Goal: Information Seeking & Learning: Learn about a topic

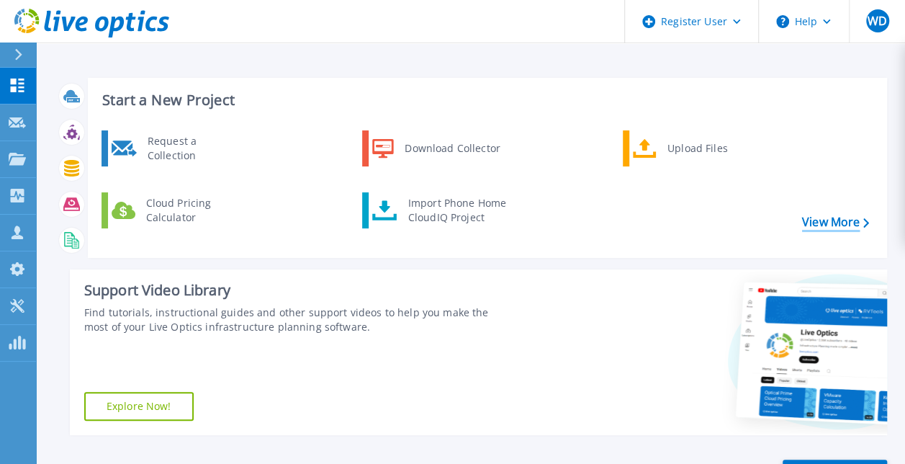
click at [834, 215] on link "View More" at bounding box center [835, 222] width 67 height 14
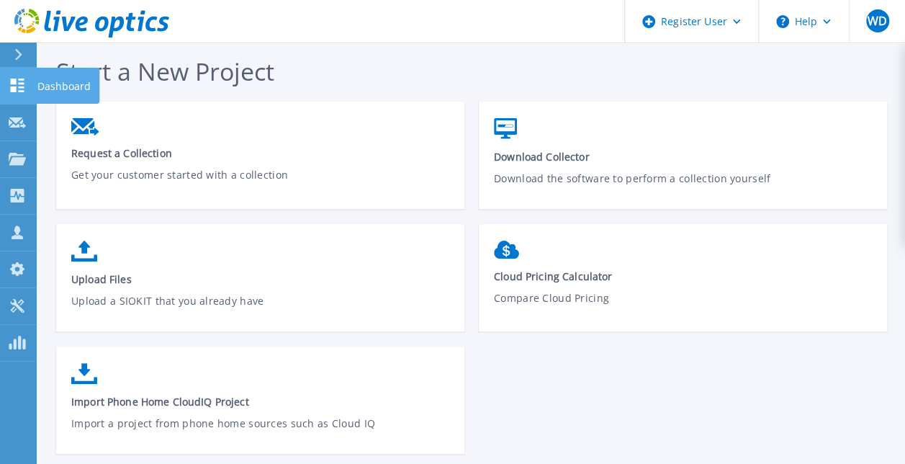
click at [19, 78] on div at bounding box center [17, 85] width 17 height 15
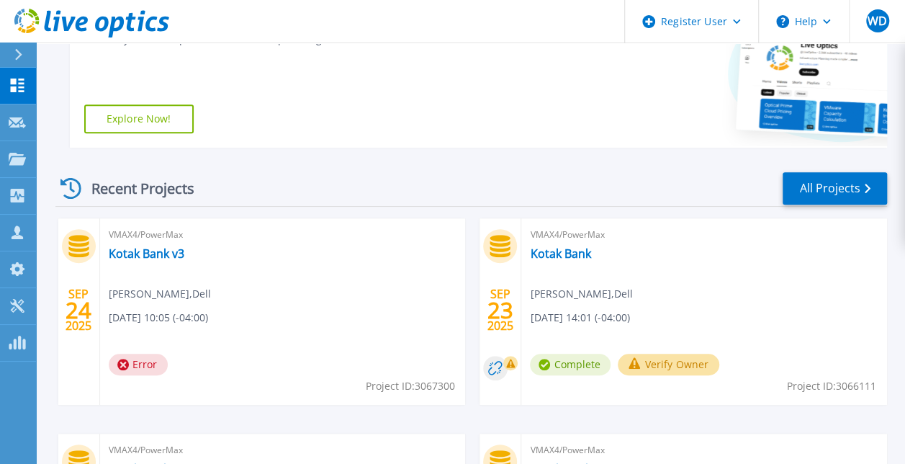
scroll to position [288, 0]
click at [827, 173] on link "All Projects" at bounding box center [834, 187] width 104 height 32
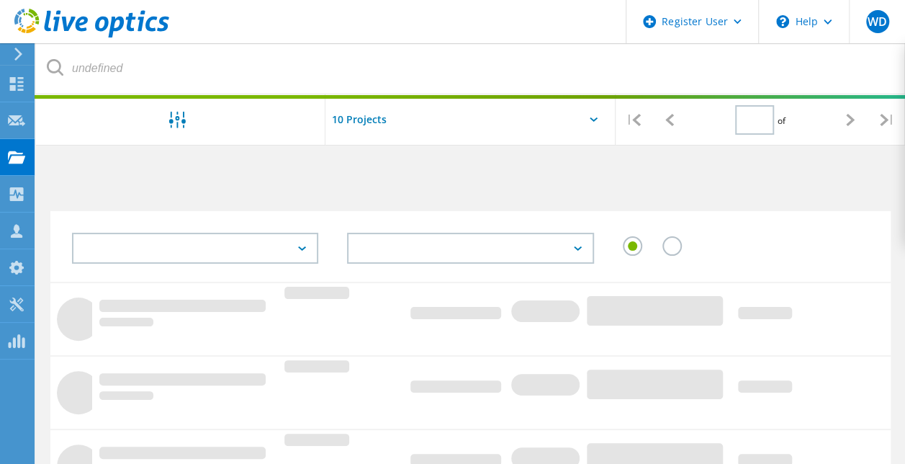
type input "1"
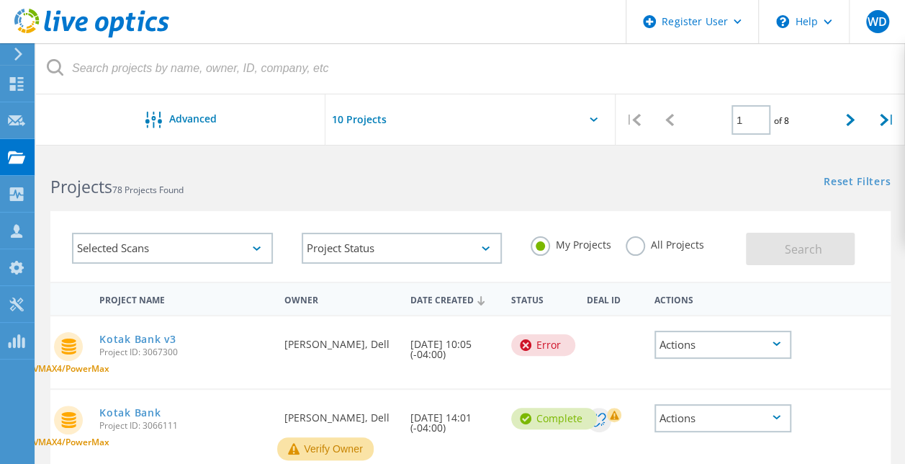
click at [627, 248] on label "All Projects" at bounding box center [664, 243] width 78 height 14
click at [0, 0] on input "All Projects" at bounding box center [0, 0] width 0 height 0
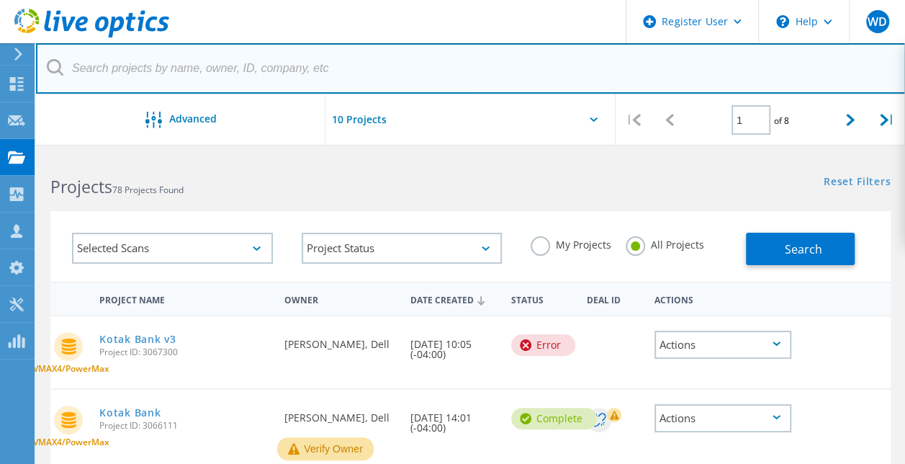
click at [105, 71] on input "text" at bounding box center [470, 68] width 869 height 50
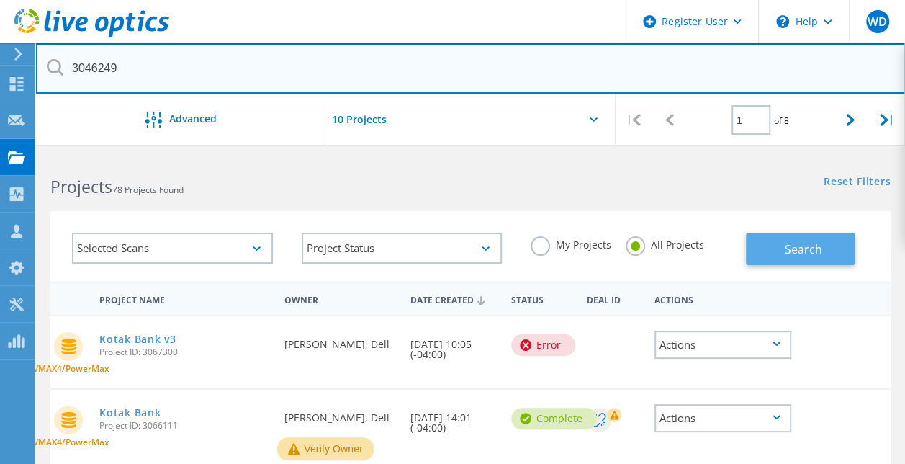
type input "3046249"
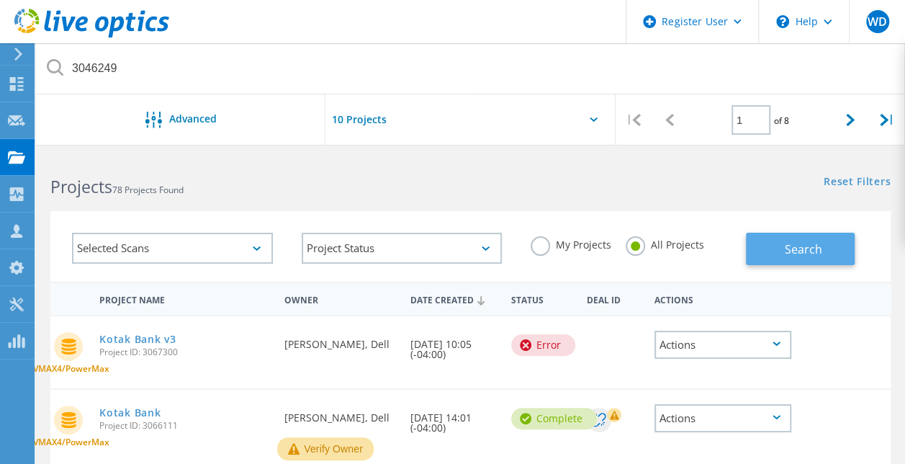
click at [763, 253] on button "Search" at bounding box center [800, 248] width 109 height 32
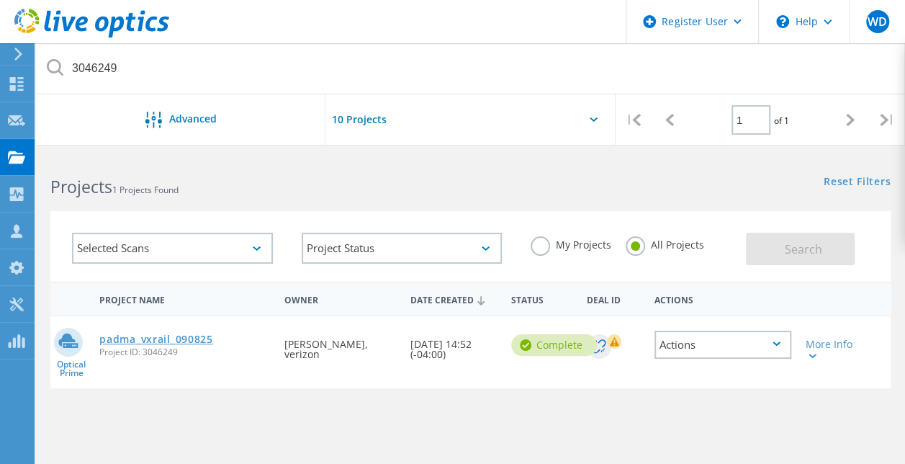
click at [181, 343] on link "padma_vxrail_090825" at bounding box center [155, 339] width 113 height 10
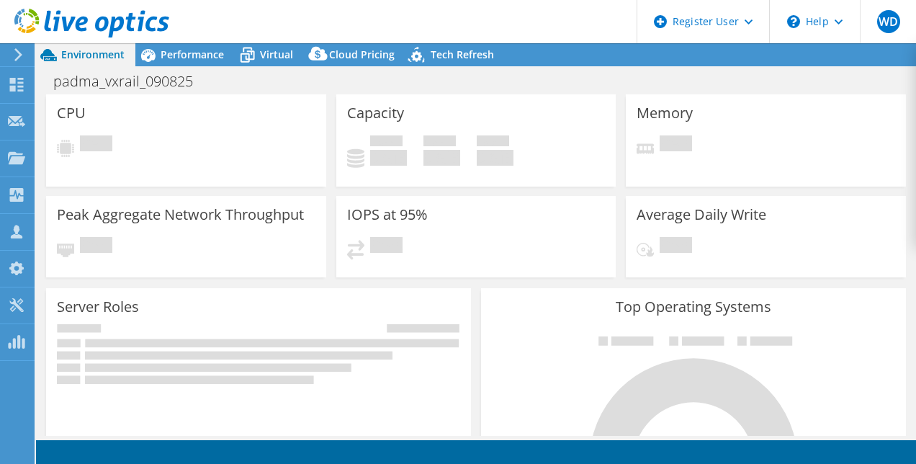
select select "USD"
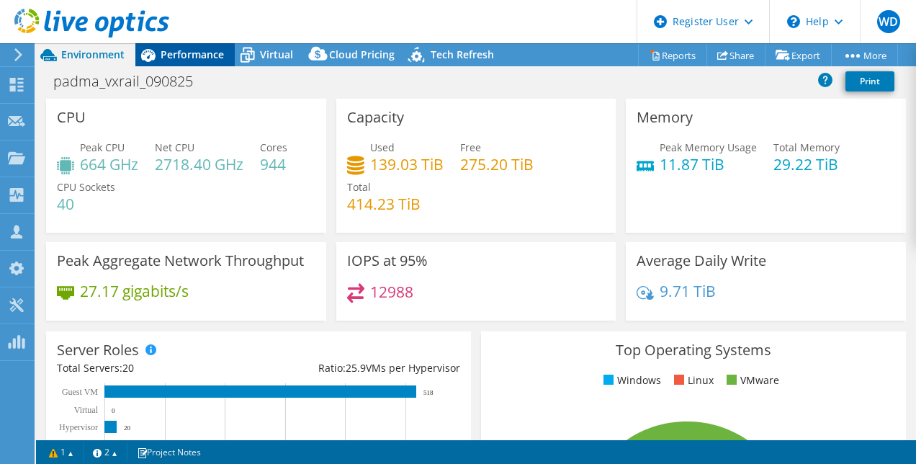
click at [174, 58] on span "Performance" at bounding box center [192, 55] width 63 height 14
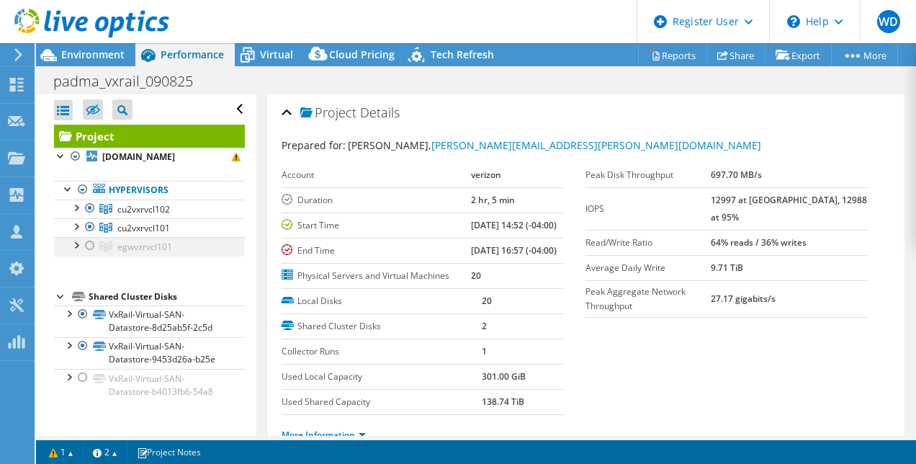
click at [89, 239] on div at bounding box center [90, 245] width 14 height 17
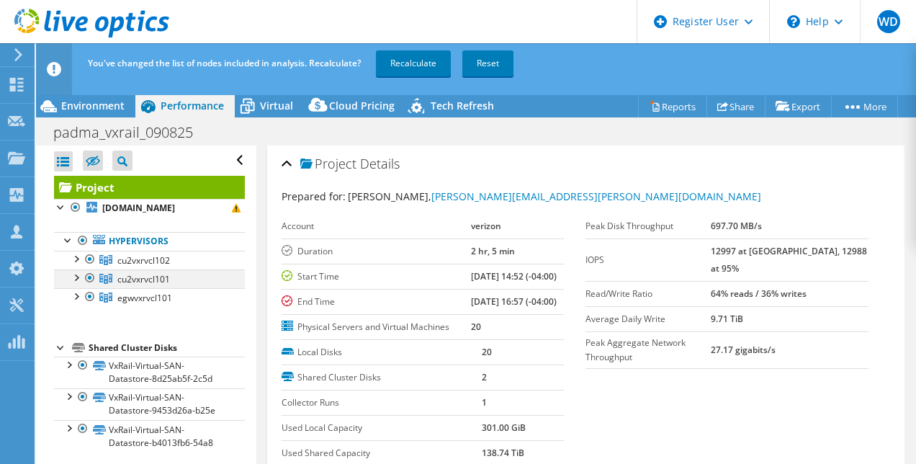
click at [89, 276] on div at bounding box center [90, 277] width 14 height 17
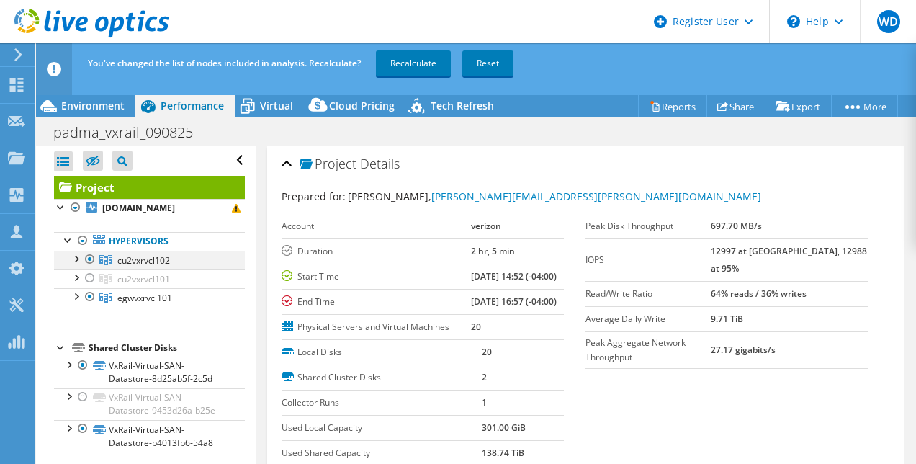
click at [91, 255] on div at bounding box center [90, 258] width 14 height 17
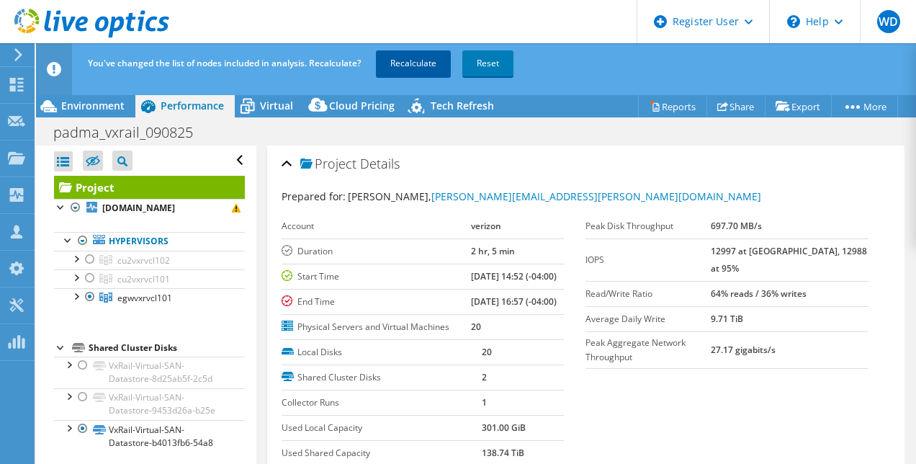
click at [419, 63] on link "Recalculate" at bounding box center [413, 63] width 75 height 26
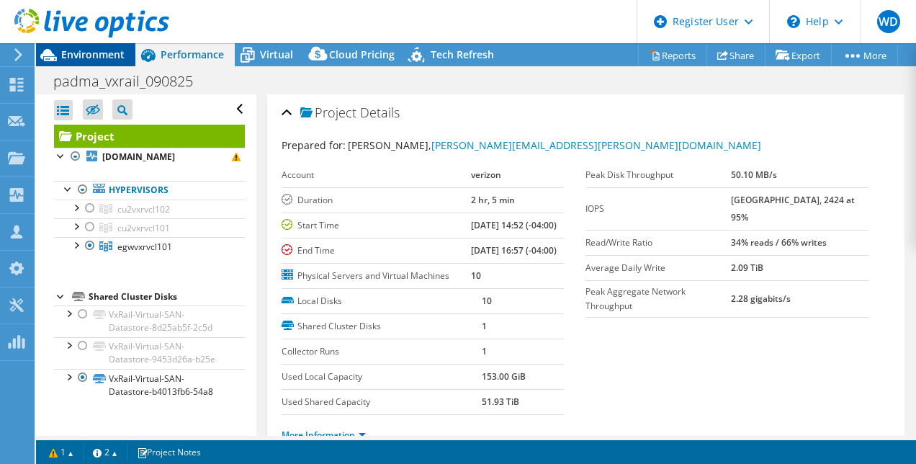
click at [89, 49] on span "Environment" at bounding box center [92, 55] width 63 height 14
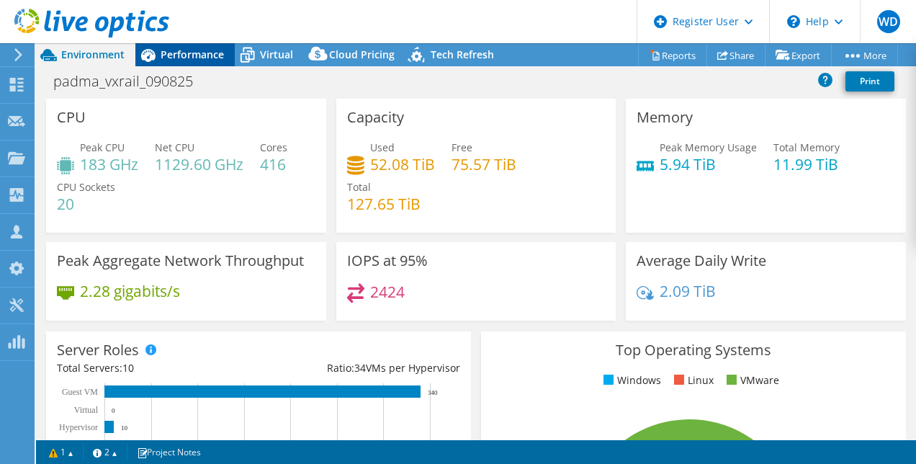
click at [200, 59] on span "Performance" at bounding box center [192, 55] width 63 height 14
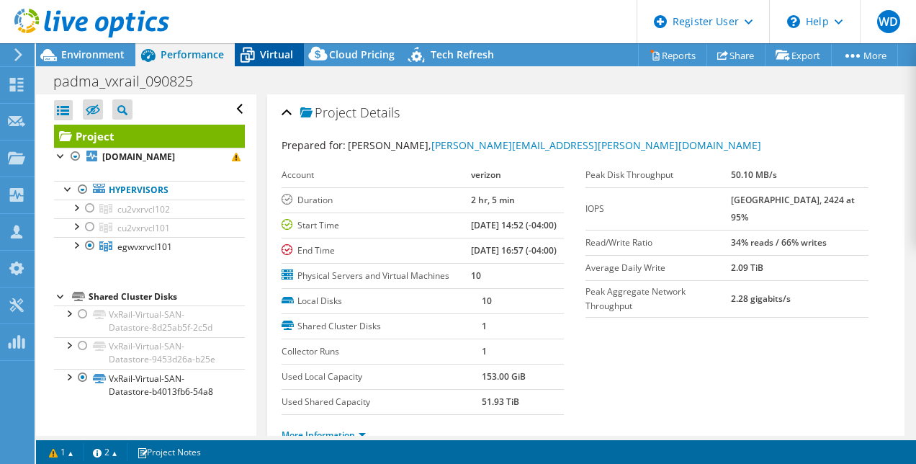
click at [282, 53] on span "Virtual" at bounding box center [276, 55] width 33 height 14
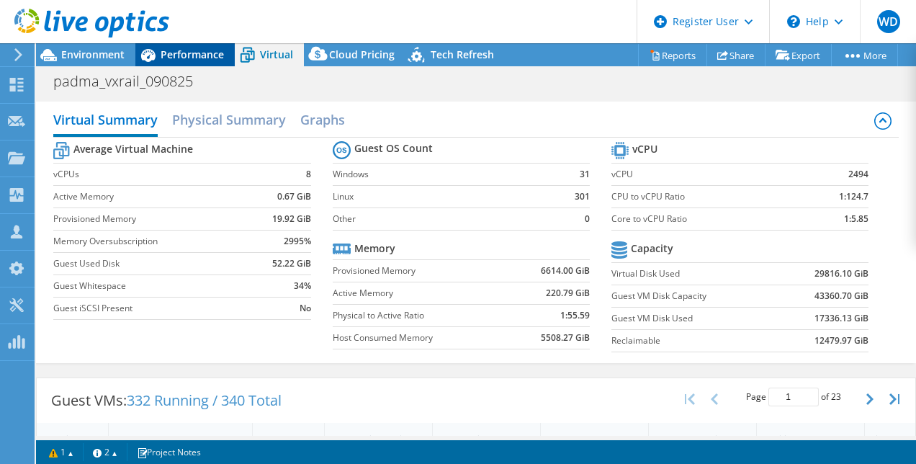
click at [161, 55] on span "Performance" at bounding box center [192, 55] width 63 height 14
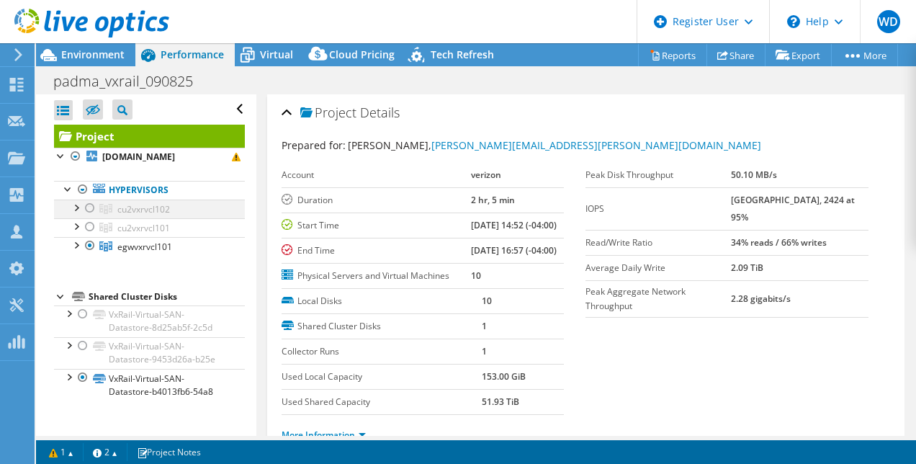
click at [90, 207] on div at bounding box center [90, 207] width 14 height 17
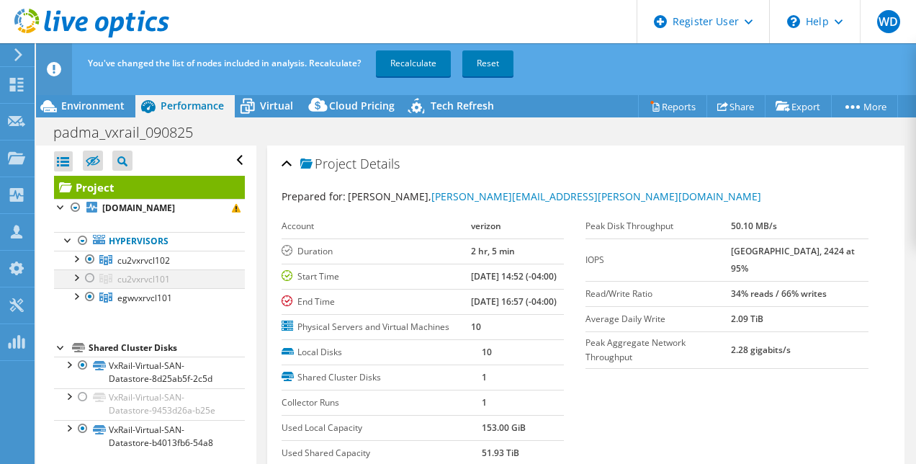
click at [89, 279] on div at bounding box center [90, 277] width 14 height 17
click at [88, 295] on div at bounding box center [90, 296] width 14 height 17
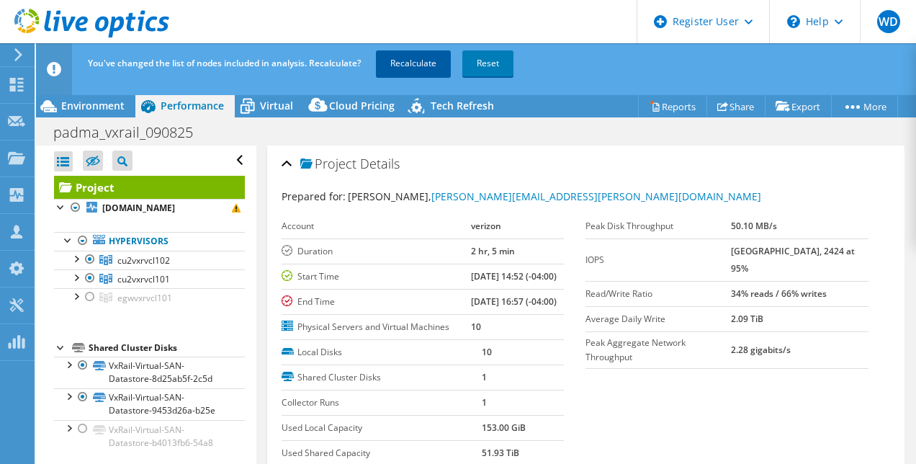
click at [432, 69] on link "Recalculate" at bounding box center [413, 63] width 75 height 26
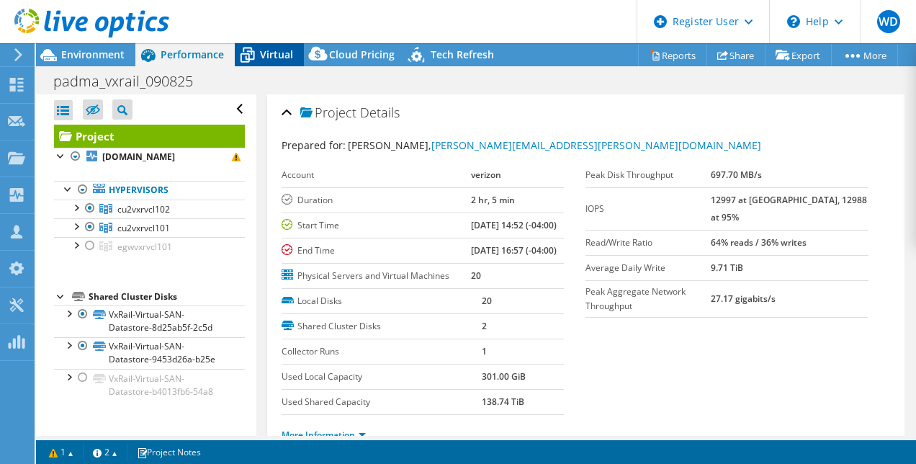
click at [268, 58] on span "Virtual" at bounding box center [276, 55] width 33 height 14
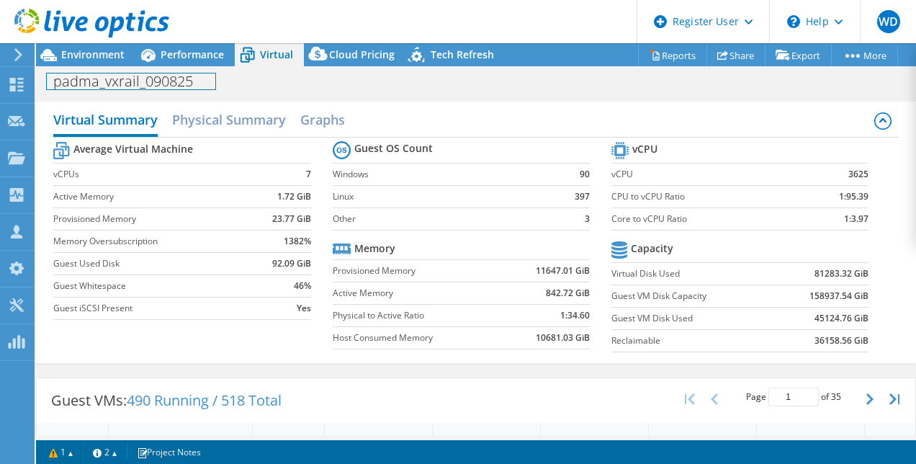
click at [173, 68] on div "padma_vxrail_090825 Print" at bounding box center [476, 81] width 880 height 27
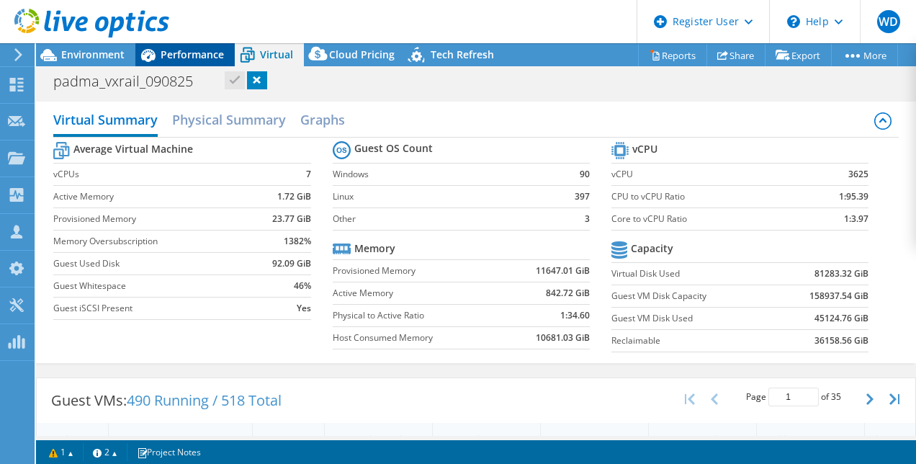
click at [191, 52] on span "Performance" at bounding box center [192, 55] width 63 height 14
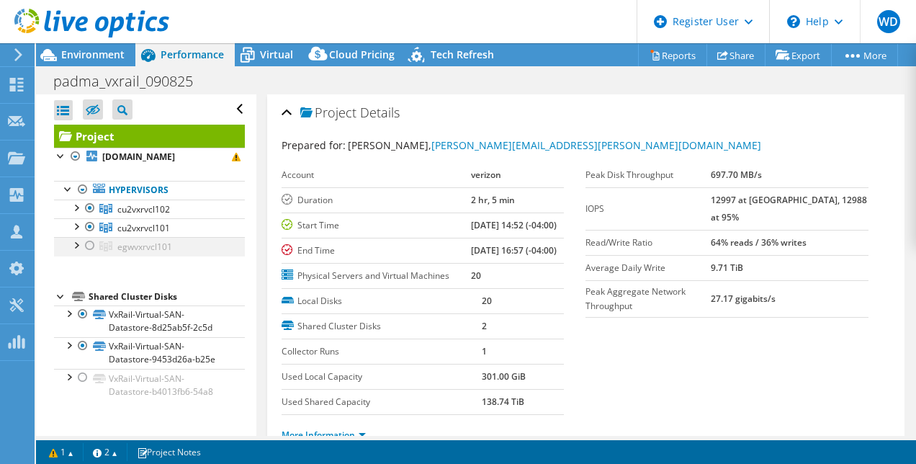
click at [92, 241] on div at bounding box center [90, 245] width 14 height 17
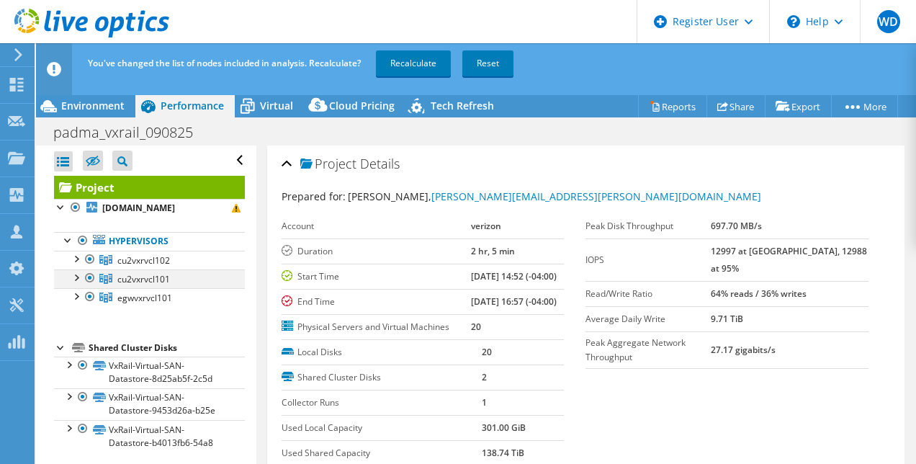
drag, startPoint x: 90, startPoint y: 255, endPoint x: 89, endPoint y: 268, distance: 13.0
click at [89, 259] on div at bounding box center [90, 258] width 14 height 17
click at [88, 276] on div at bounding box center [90, 277] width 14 height 17
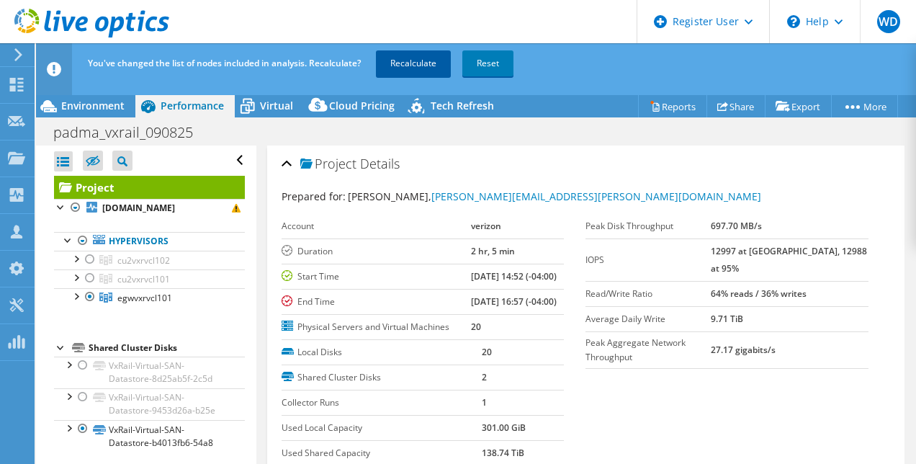
click at [396, 65] on link "Recalculate" at bounding box center [413, 63] width 75 height 26
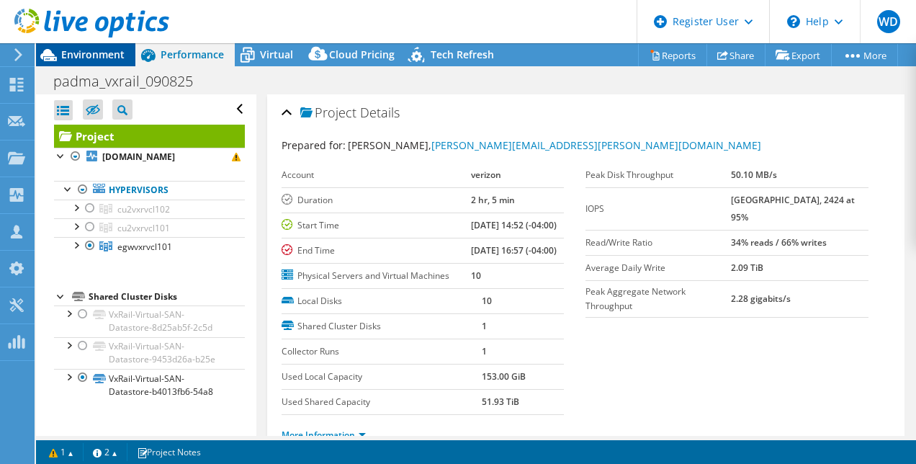
click at [95, 56] on span "Environment" at bounding box center [92, 55] width 63 height 14
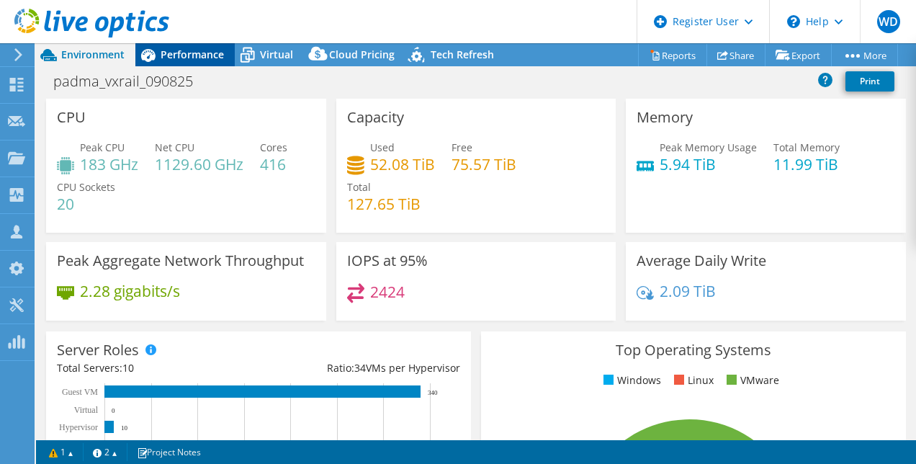
click at [176, 49] on span "Performance" at bounding box center [192, 55] width 63 height 14
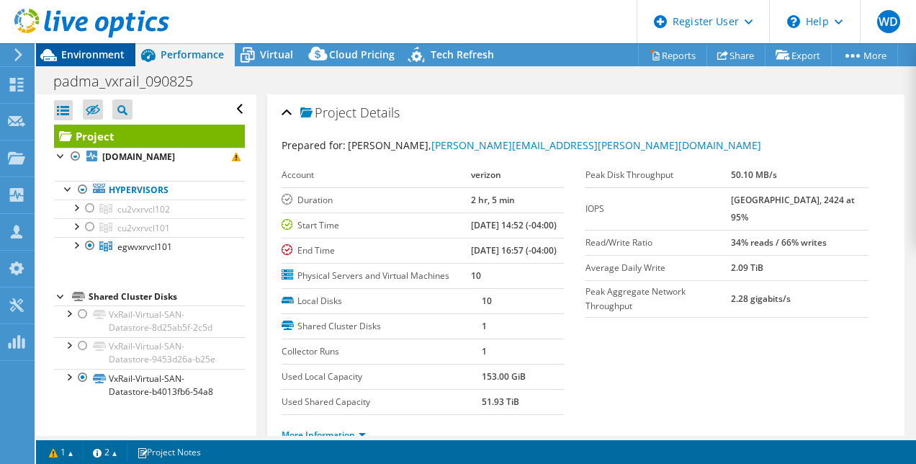
click at [100, 52] on span "Environment" at bounding box center [92, 55] width 63 height 14
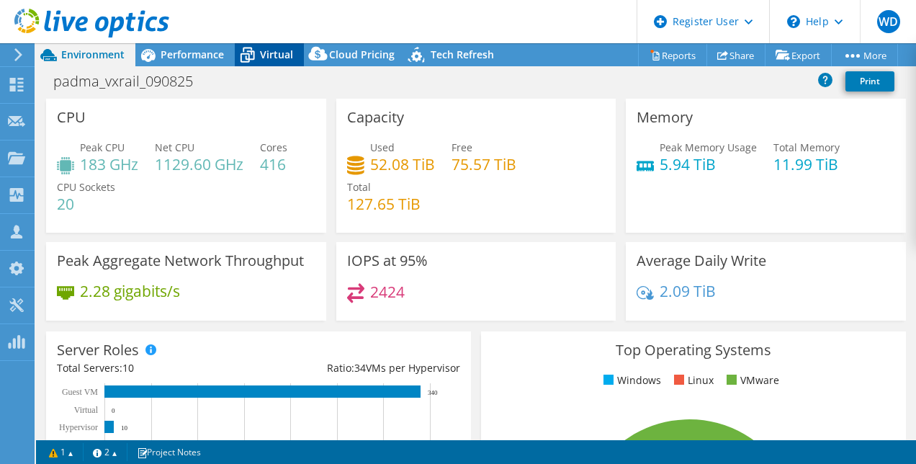
click at [248, 49] on icon at bounding box center [247, 54] width 25 height 25
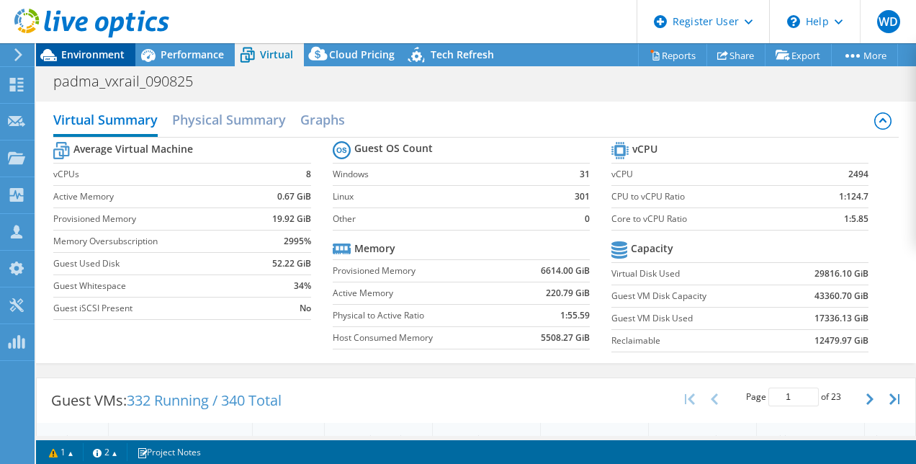
click at [117, 54] on span "Environment" at bounding box center [92, 55] width 63 height 14
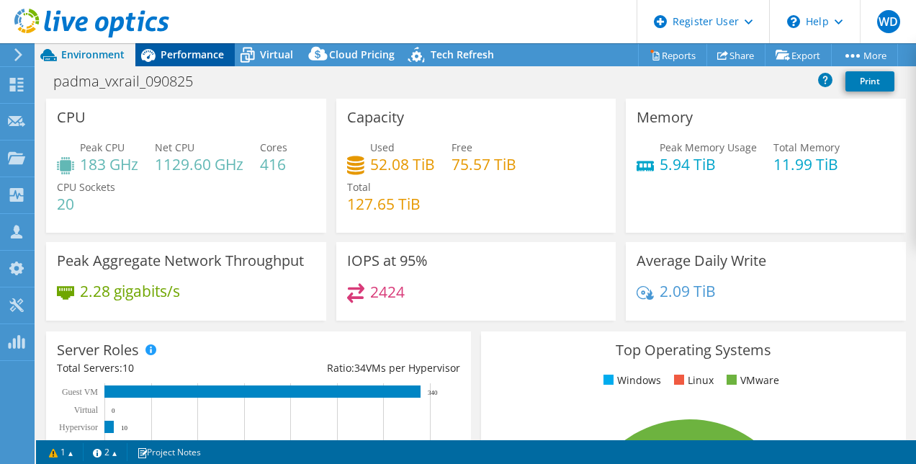
click at [184, 55] on span "Performance" at bounding box center [192, 55] width 63 height 14
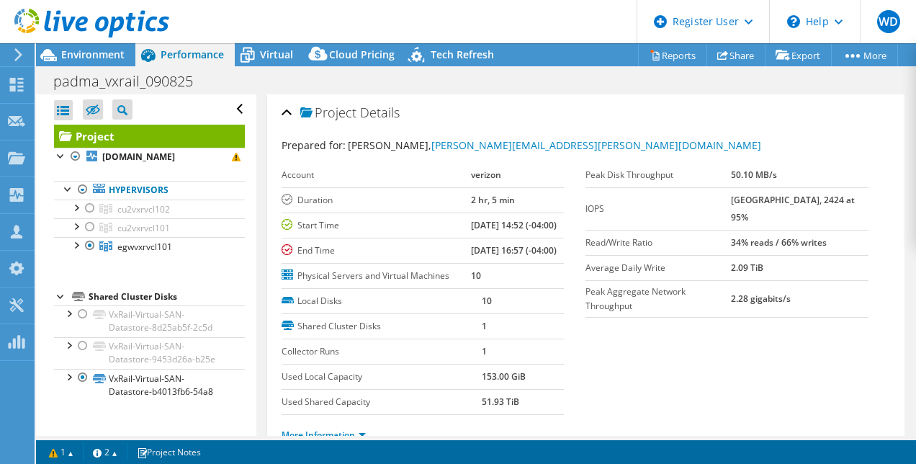
click at [272, 58] on span "Virtual" at bounding box center [276, 55] width 33 height 14
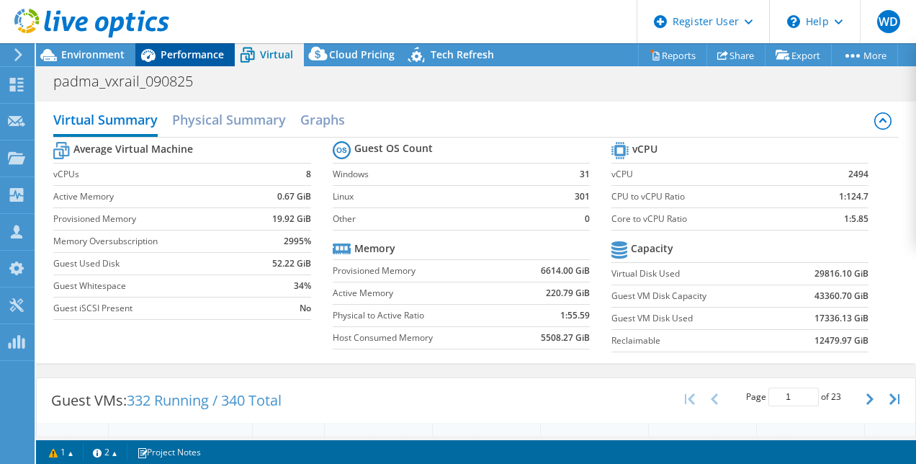
click at [179, 51] on span "Performance" at bounding box center [192, 55] width 63 height 14
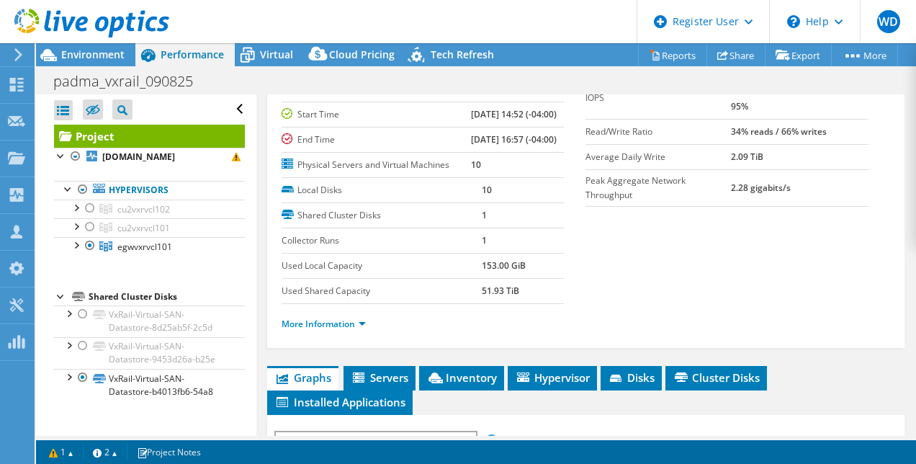
scroll to position [216, 0]
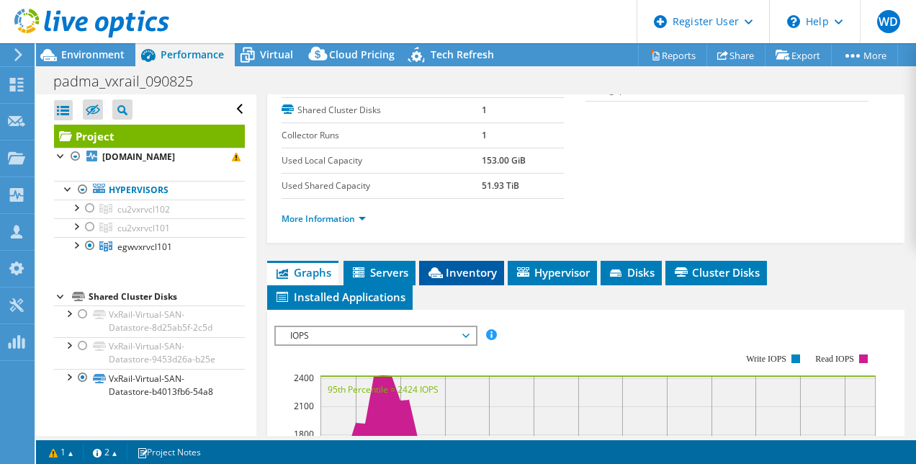
click at [481, 279] on span "Inventory" at bounding box center [461, 272] width 71 height 14
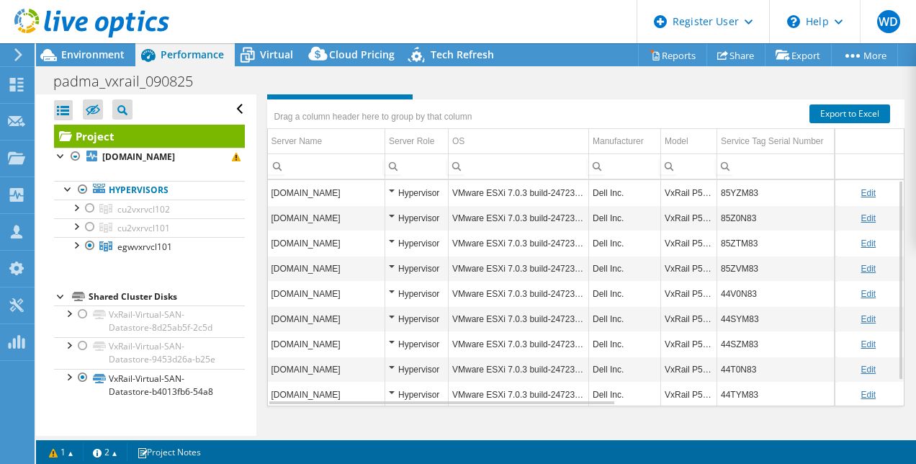
scroll to position [432, 0]
click at [827, 123] on link "Export to Excel" at bounding box center [849, 113] width 81 height 19
